Goal: Task Accomplishment & Management: Use online tool/utility

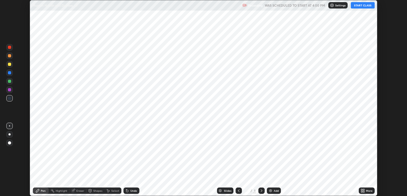
scroll to position [196, 407]
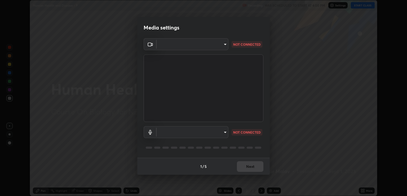
type input "ecbdbd44a66272db987f9f12271ef5319a85e28cdf2a8e5dd884bc8ad31297da"
type input "641fb1797ef8f9550b7f0158b383ff89036df526a4b0c4fe678c68e459c52791"
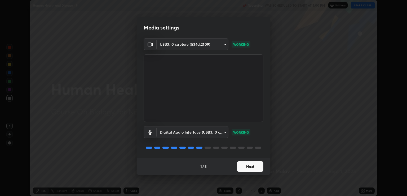
click at [248, 161] on button "Next" at bounding box center [250, 166] width 27 height 11
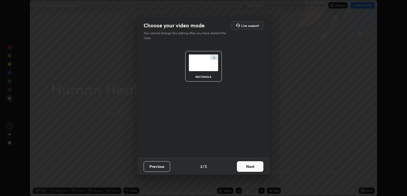
click at [252, 168] on button "Next" at bounding box center [250, 166] width 27 height 11
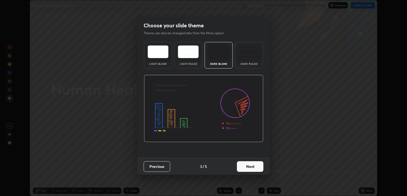
click at [251, 165] on button "Next" at bounding box center [250, 166] width 27 height 11
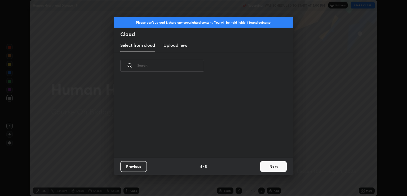
click at [253, 163] on div "Previous 4 / 5 Next" at bounding box center [203, 166] width 179 height 17
click at [271, 165] on button "Next" at bounding box center [273, 166] width 27 height 11
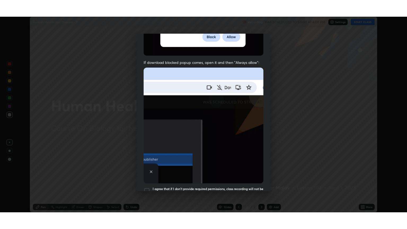
scroll to position [107, 0]
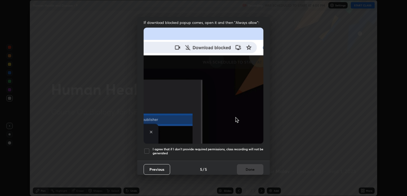
click at [244, 147] on h5 "I agree that if I don't provide required permissions, class recording will not …" at bounding box center [208, 151] width 111 height 8
click at [246, 165] on button "Done" at bounding box center [250, 169] width 27 height 11
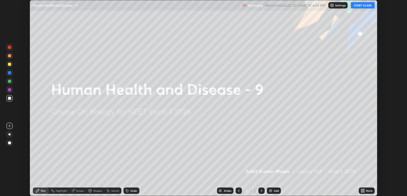
click at [358, 5] on button "START CLASS" at bounding box center [363, 5] width 24 height 6
click at [364, 189] on icon at bounding box center [363, 189] width 1 height 1
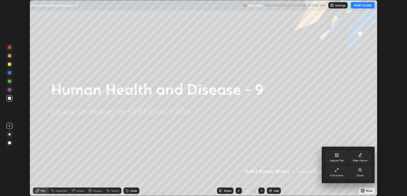
click at [339, 170] on div "Full screen" at bounding box center [336, 172] width 21 height 13
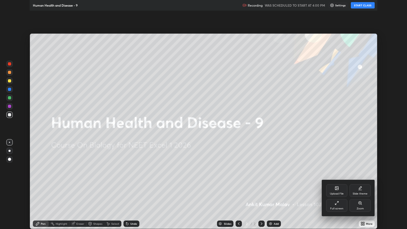
scroll to position [229, 407]
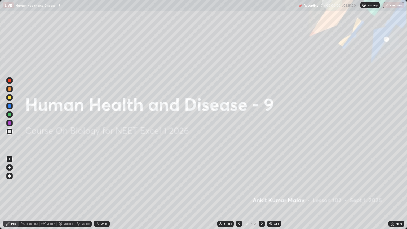
click at [393, 195] on icon at bounding box center [393, 222] width 1 height 1
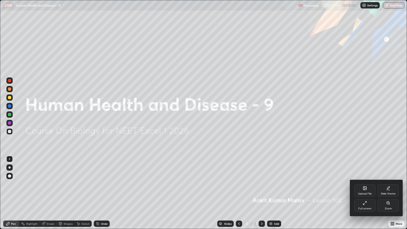
click at [388, 191] on div "Slide theme" at bounding box center [388, 190] width 21 height 13
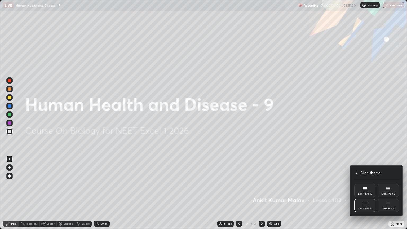
click at [391, 195] on div "Dark Ruled" at bounding box center [388, 205] width 21 height 13
click at [380, 154] on div at bounding box center [203, 114] width 407 height 229
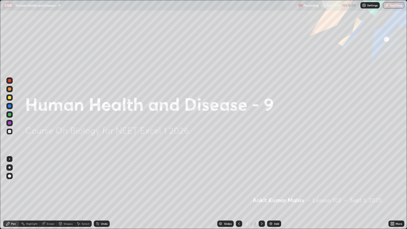
click at [275, 195] on div "Add" at bounding box center [276, 223] width 5 height 3
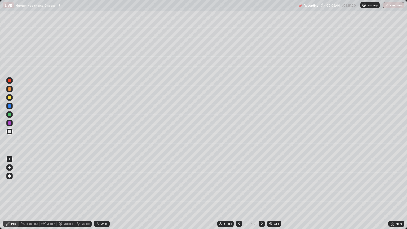
click at [10, 168] on div at bounding box center [9, 168] width 2 height 2
click at [10, 100] on div at bounding box center [9, 97] width 6 height 6
click at [10, 98] on div at bounding box center [9, 97] width 3 height 3
click at [11, 130] on div at bounding box center [9, 131] width 3 height 3
click at [97, 195] on icon at bounding box center [98, 224] width 2 height 2
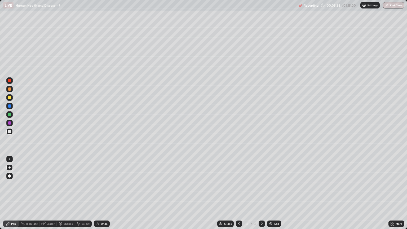
click at [98, 195] on icon at bounding box center [98, 224] width 4 height 4
click at [99, 195] on div "Undo" at bounding box center [102, 224] width 16 height 6
click at [100, 195] on div "Undo" at bounding box center [102, 224] width 16 height 6
click at [97, 195] on icon at bounding box center [98, 224] width 2 height 2
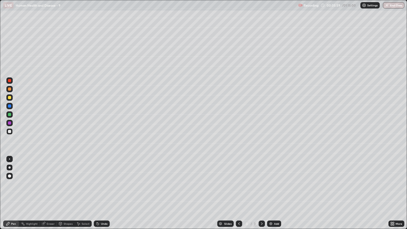
click at [99, 195] on icon at bounding box center [98, 224] width 4 height 4
click at [10, 98] on div at bounding box center [9, 97] width 3 height 3
click at [10, 89] on div at bounding box center [9, 89] width 3 height 3
click at [97, 195] on icon at bounding box center [98, 224] width 2 height 2
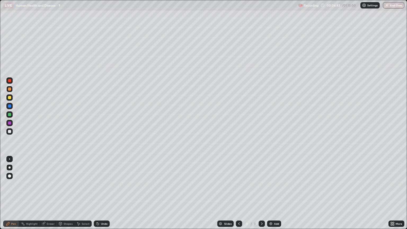
click at [97, 195] on icon at bounding box center [98, 224] width 2 height 2
click at [97, 195] on div "Undo" at bounding box center [102, 224] width 16 height 6
click at [97, 195] on icon at bounding box center [98, 224] width 4 height 4
click at [98, 195] on div "Undo" at bounding box center [102, 224] width 16 height 6
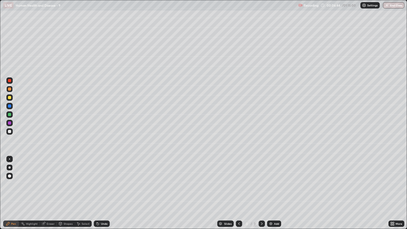
click at [98, 195] on div "Undo" at bounding box center [102, 224] width 16 height 6
click at [99, 195] on div "Undo" at bounding box center [102, 224] width 16 height 6
click at [49, 195] on div "Eraser" at bounding box center [51, 223] width 8 height 3
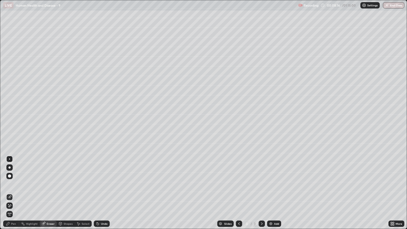
click at [10, 168] on div at bounding box center [9, 168] width 2 height 2
click at [16, 195] on div "Pen" at bounding box center [11, 224] width 16 height 6
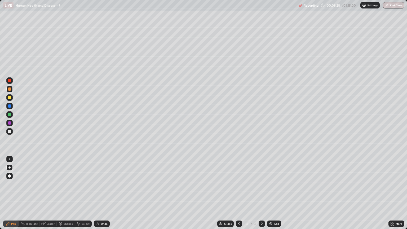
click at [10, 113] on div at bounding box center [9, 114] width 3 height 3
click at [10, 89] on div at bounding box center [9, 89] width 3 height 3
click at [9, 130] on div at bounding box center [9, 131] width 3 height 3
click at [100, 195] on div "Undo" at bounding box center [102, 224] width 16 height 6
click at [101, 195] on div "Undo" at bounding box center [104, 223] width 7 height 3
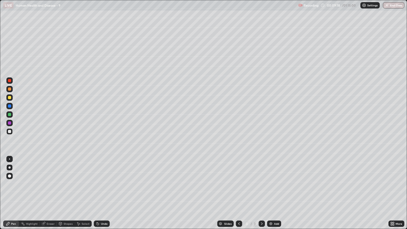
click at [99, 195] on icon at bounding box center [98, 224] width 4 height 4
click at [7, 96] on div at bounding box center [9, 97] width 6 height 6
click at [10, 114] on div at bounding box center [9, 114] width 3 height 3
click at [10, 90] on div at bounding box center [9, 89] width 3 height 3
click at [272, 195] on img at bounding box center [271, 224] width 4 height 4
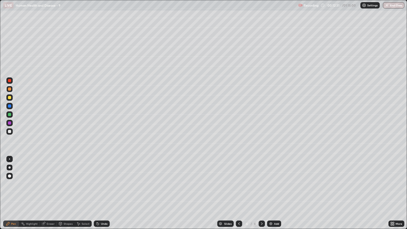
click at [10, 132] on div at bounding box center [9, 131] width 3 height 3
click at [8, 98] on div at bounding box center [9, 97] width 3 height 3
click at [7, 116] on div at bounding box center [9, 114] width 6 height 6
click at [9, 90] on div at bounding box center [9, 89] width 3 height 3
click at [97, 195] on icon at bounding box center [98, 224] width 2 height 2
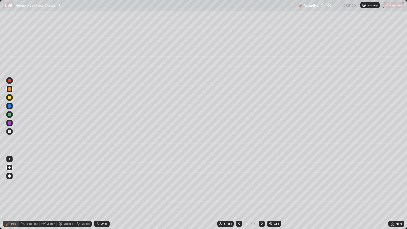
click at [97, 195] on icon at bounding box center [97, 222] width 1 height 1
click at [11, 81] on div at bounding box center [9, 80] width 3 height 3
click at [10, 97] on div at bounding box center [9, 97] width 3 height 3
click at [10, 90] on div at bounding box center [9, 89] width 3 height 3
click at [10, 132] on div at bounding box center [9, 131] width 3 height 3
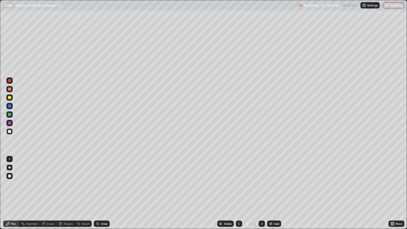
click at [11, 90] on div at bounding box center [9, 89] width 3 height 3
click at [10, 98] on div at bounding box center [9, 97] width 3 height 3
click at [11, 88] on div at bounding box center [9, 89] width 3 height 3
click at [272, 195] on img at bounding box center [271, 224] width 4 height 4
click at [9, 130] on div at bounding box center [9, 131] width 3 height 3
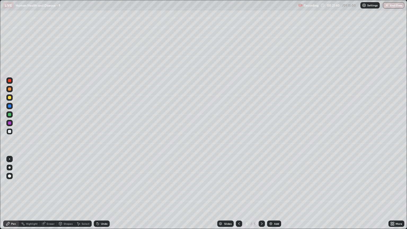
click at [9, 98] on div at bounding box center [9, 97] width 3 height 3
click at [239, 195] on icon at bounding box center [239, 224] width 4 height 4
click at [262, 195] on icon at bounding box center [262, 223] width 2 height 3
click at [96, 195] on icon at bounding box center [98, 224] width 4 height 4
click at [11, 89] on div at bounding box center [9, 89] width 3 height 3
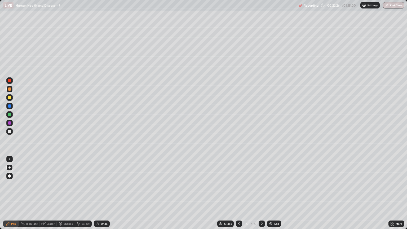
click at [99, 195] on icon at bounding box center [98, 224] width 4 height 4
click at [99, 195] on div "Undo" at bounding box center [102, 224] width 16 height 6
click at [99, 195] on icon at bounding box center [98, 224] width 4 height 4
click at [97, 195] on icon at bounding box center [98, 224] width 2 height 2
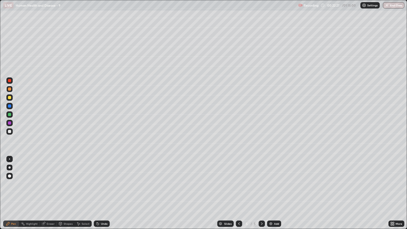
click at [98, 195] on icon at bounding box center [98, 224] width 4 height 4
click at [11, 132] on div at bounding box center [9, 131] width 3 height 3
click at [96, 195] on icon at bounding box center [98, 224] width 4 height 4
click at [99, 195] on div "Undo" at bounding box center [102, 224] width 16 height 6
click at [102, 195] on div "Undo" at bounding box center [104, 223] width 7 height 3
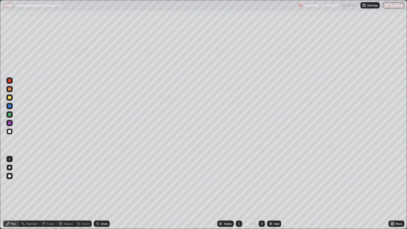
click at [101, 195] on div "Undo" at bounding box center [102, 224] width 16 height 6
click at [10, 98] on div at bounding box center [9, 97] width 3 height 3
click at [99, 195] on icon at bounding box center [98, 224] width 4 height 4
click at [10, 115] on div at bounding box center [9, 114] width 3 height 3
click at [97, 195] on icon at bounding box center [98, 224] width 2 height 2
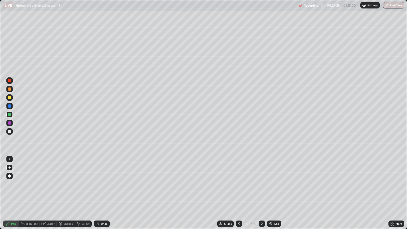
click at [9, 133] on div at bounding box center [9, 131] width 3 height 3
click at [10, 97] on div at bounding box center [9, 97] width 3 height 3
click at [11, 89] on div at bounding box center [9, 89] width 3 height 3
click at [97, 195] on icon at bounding box center [98, 224] width 2 height 2
click at [10, 98] on div at bounding box center [9, 97] width 3 height 3
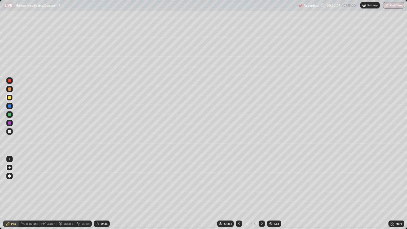
click at [9, 124] on div at bounding box center [9, 122] width 3 height 3
click at [9, 130] on div at bounding box center [9, 131] width 3 height 3
click at [9, 88] on div at bounding box center [9, 89] width 3 height 3
click at [10, 131] on div at bounding box center [9, 131] width 3 height 3
click at [9, 90] on div at bounding box center [9, 89] width 3 height 3
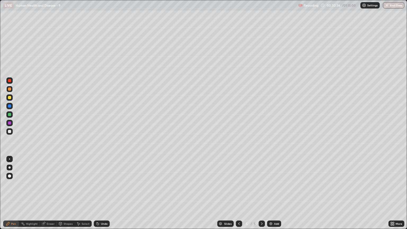
click at [10, 81] on div at bounding box center [9, 80] width 3 height 3
click at [10, 90] on div at bounding box center [9, 89] width 3 height 3
click at [10, 131] on div at bounding box center [9, 131] width 3 height 3
click at [10, 98] on div at bounding box center [9, 97] width 3 height 3
click at [10, 81] on div at bounding box center [9, 80] width 3 height 3
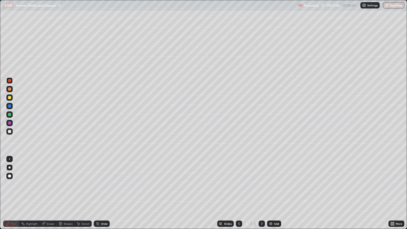
click at [9, 124] on div at bounding box center [9, 122] width 3 height 3
click at [10, 81] on div at bounding box center [9, 80] width 3 height 3
click at [9, 116] on div at bounding box center [9, 114] width 3 height 3
click at [274, 195] on div "Add" at bounding box center [276, 223] width 5 height 3
click at [10, 98] on div at bounding box center [9, 97] width 3 height 3
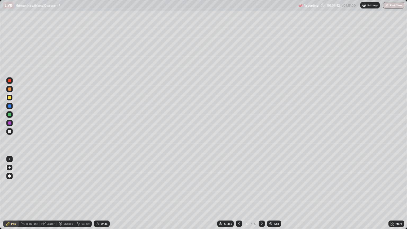
click at [98, 195] on icon at bounding box center [98, 224] width 2 height 2
click at [100, 195] on div "Undo" at bounding box center [102, 224] width 16 height 6
click at [101, 195] on div "Undo" at bounding box center [102, 224] width 16 height 6
click at [98, 195] on icon at bounding box center [98, 224] width 4 height 4
click at [97, 195] on icon at bounding box center [97, 222] width 1 height 1
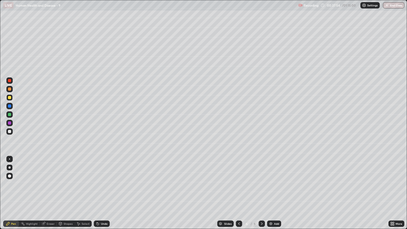
click at [97, 195] on icon at bounding box center [97, 222] width 1 height 1
click at [10, 132] on div at bounding box center [9, 131] width 3 height 3
click at [97, 195] on icon at bounding box center [98, 224] width 2 height 2
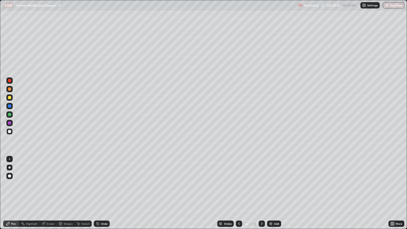
click at [101, 195] on div "Undo" at bounding box center [104, 223] width 7 height 3
click at [10, 90] on div at bounding box center [9, 89] width 3 height 3
click at [10, 98] on div at bounding box center [9, 97] width 3 height 3
click at [10, 80] on div at bounding box center [9, 80] width 3 height 3
click at [10, 98] on div at bounding box center [9, 97] width 3 height 3
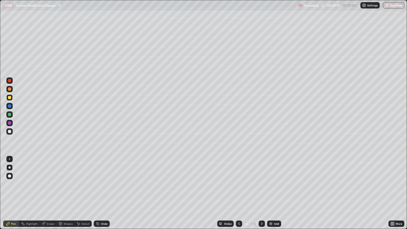
click at [9, 89] on div at bounding box center [9, 89] width 3 height 3
click at [10, 98] on div at bounding box center [9, 97] width 3 height 3
click at [10, 89] on div at bounding box center [9, 89] width 3 height 3
click at [8, 80] on div at bounding box center [9, 80] width 3 height 3
click at [10, 116] on div at bounding box center [9, 114] width 3 height 3
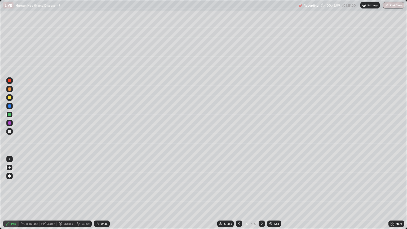
click at [10, 98] on div at bounding box center [9, 97] width 3 height 3
click at [12, 117] on div at bounding box center [9, 114] width 6 height 6
click at [12, 99] on div at bounding box center [9, 97] width 6 height 6
click at [10, 92] on div at bounding box center [9, 89] width 6 height 6
click at [9, 116] on div at bounding box center [9, 114] width 6 height 6
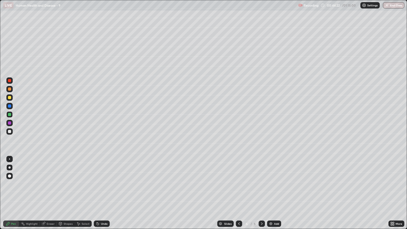
click at [10, 124] on div at bounding box center [9, 122] width 3 height 3
click at [11, 100] on div at bounding box center [9, 97] width 6 height 6
click at [11, 81] on div at bounding box center [9, 80] width 3 height 3
click at [275, 195] on div "Add" at bounding box center [276, 223] width 5 height 3
click at [8, 130] on div at bounding box center [9, 131] width 3 height 3
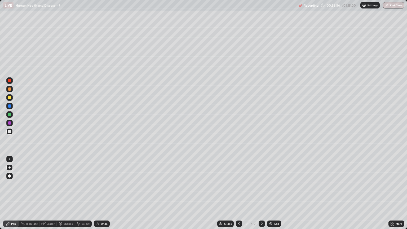
click at [11, 99] on div at bounding box center [9, 97] width 6 height 6
click at [51, 195] on div "Eraser" at bounding box center [48, 224] width 17 height 6
click at [9, 195] on icon at bounding box center [9, 206] width 4 height 5
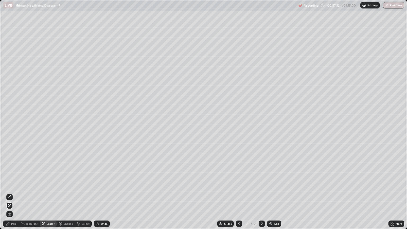
click at [14, 195] on div "Pen" at bounding box center [11, 224] width 16 height 6
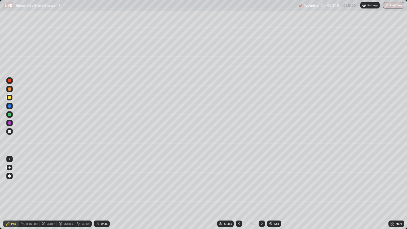
click at [11, 132] on div at bounding box center [9, 131] width 3 height 3
click at [10, 96] on div at bounding box center [9, 97] width 3 height 3
click at [11, 89] on div at bounding box center [9, 89] width 3 height 3
click at [11, 99] on div at bounding box center [9, 97] width 3 height 3
click at [10, 99] on div at bounding box center [9, 97] width 3 height 3
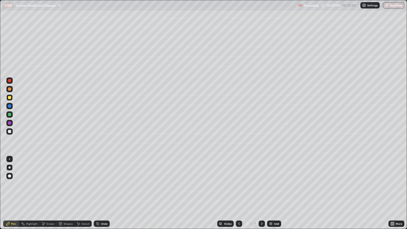
click at [10, 131] on div at bounding box center [9, 131] width 3 height 3
click at [100, 195] on div "Undo" at bounding box center [102, 224] width 16 height 6
click at [101, 195] on div "Undo" at bounding box center [104, 223] width 7 height 3
click at [102, 195] on div "Undo" at bounding box center [104, 223] width 7 height 3
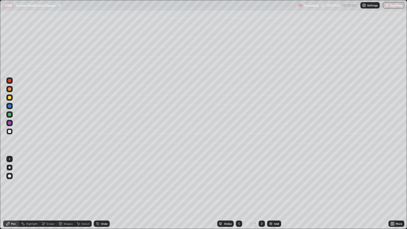
click at [104, 195] on div "Undo" at bounding box center [104, 223] width 7 height 3
click at [97, 195] on icon at bounding box center [97, 222] width 1 height 1
click at [10, 89] on div at bounding box center [9, 89] width 3 height 3
click at [388, 5] on img "button" at bounding box center [387, 5] width 4 height 4
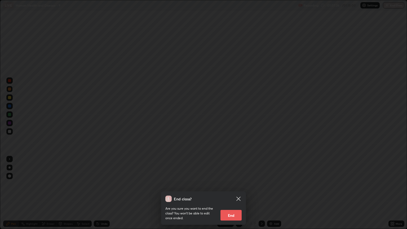
click at [228, 195] on button "End" at bounding box center [231, 215] width 21 height 11
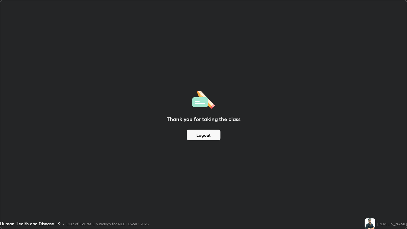
click at [209, 133] on button "Logout" at bounding box center [204, 135] width 34 height 11
